Goal: Task Accomplishment & Management: Use online tool/utility

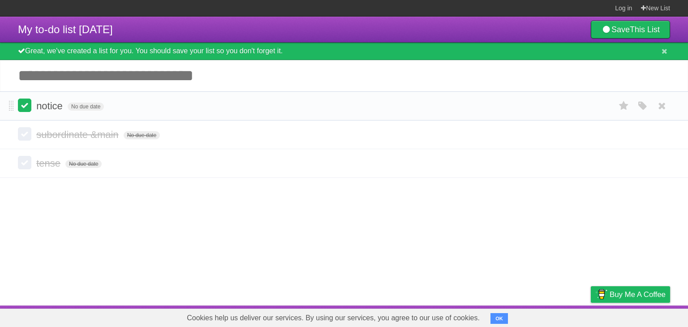
click at [26, 111] on label at bounding box center [24, 105] width 13 height 13
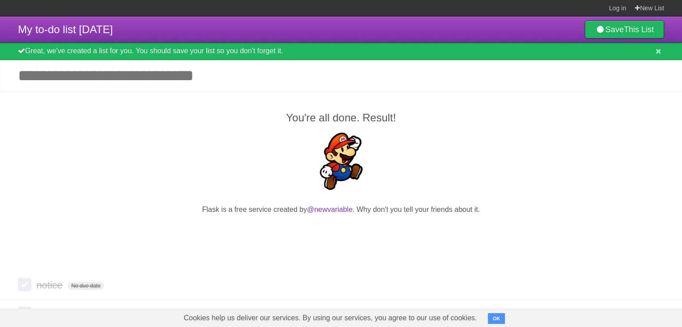
scroll to position [61, 0]
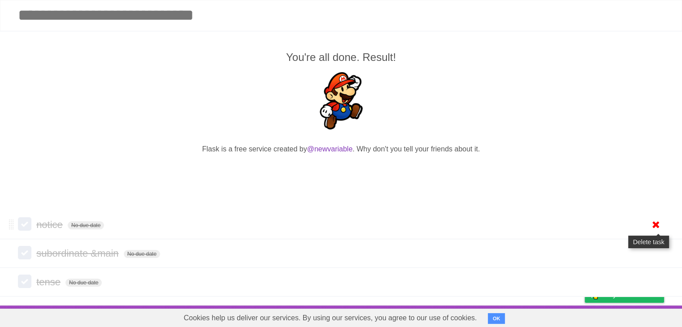
click at [656, 228] on icon at bounding box center [655, 224] width 13 height 15
click at [356, 79] on img at bounding box center [340, 100] width 57 height 57
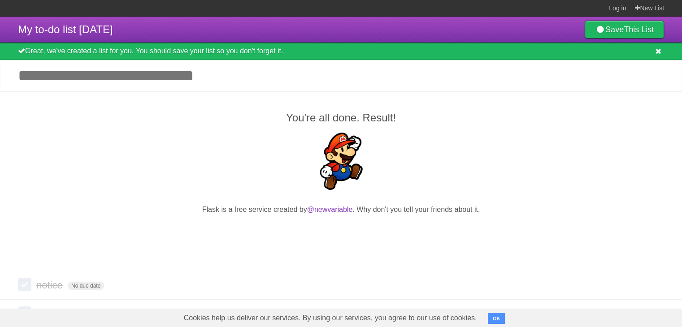
click at [660, 54] on icon at bounding box center [658, 52] width 6 height 8
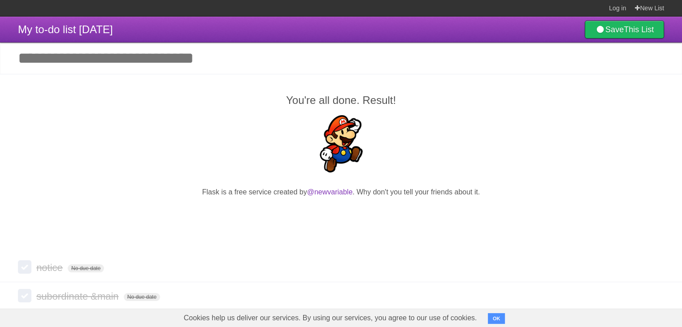
drag, startPoint x: 648, startPoint y: 44, endPoint x: 501, endPoint y: 98, distance: 156.4
click at [501, 98] on div "My to-do list [DATE] Save This List Great, we've created a list for you. You sh…" at bounding box center [341, 178] width 682 height 323
drag, startPoint x: 481, startPoint y: 178, endPoint x: 339, endPoint y: 222, distance: 148.7
click at [339, 222] on div "You're all done. Result! Flask is a free service created by @newvariable . Why …" at bounding box center [341, 164] width 682 height 180
drag, startPoint x: 327, startPoint y: 185, endPoint x: 251, endPoint y: 116, distance: 102.1
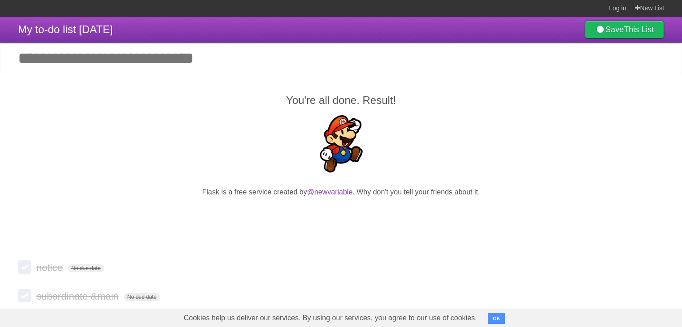
click at [251, 116] on p at bounding box center [341, 145] width 646 height 60
